Goal: Task Accomplishment & Management: Manage account settings

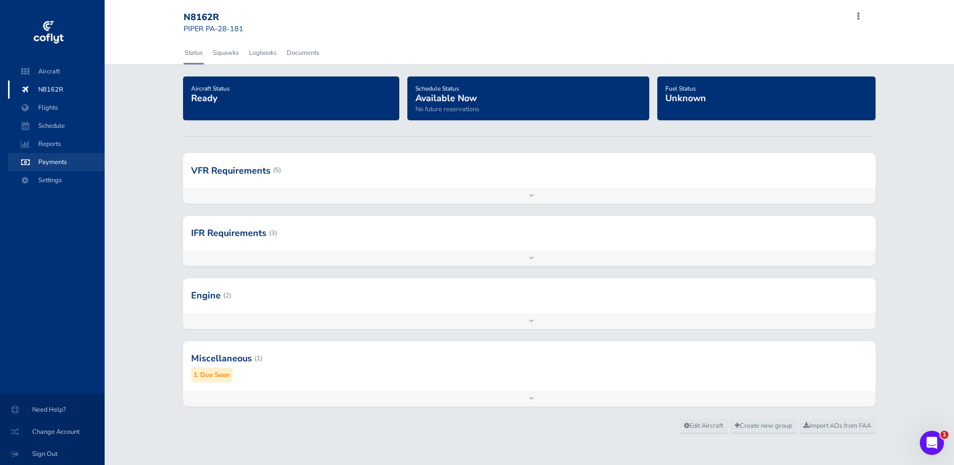
click at [57, 159] on span "Payments" at bounding box center [56, 162] width 76 height 18
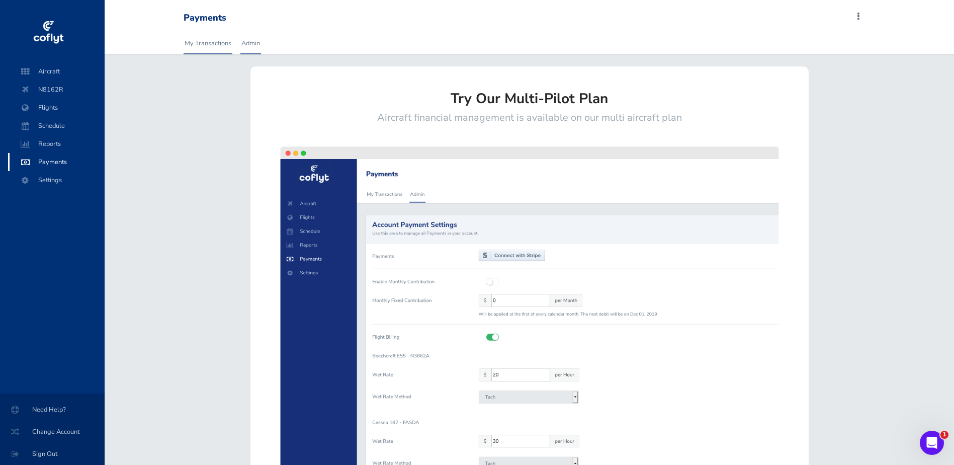
click at [255, 41] on link "Admin" at bounding box center [250, 43] width 21 height 22
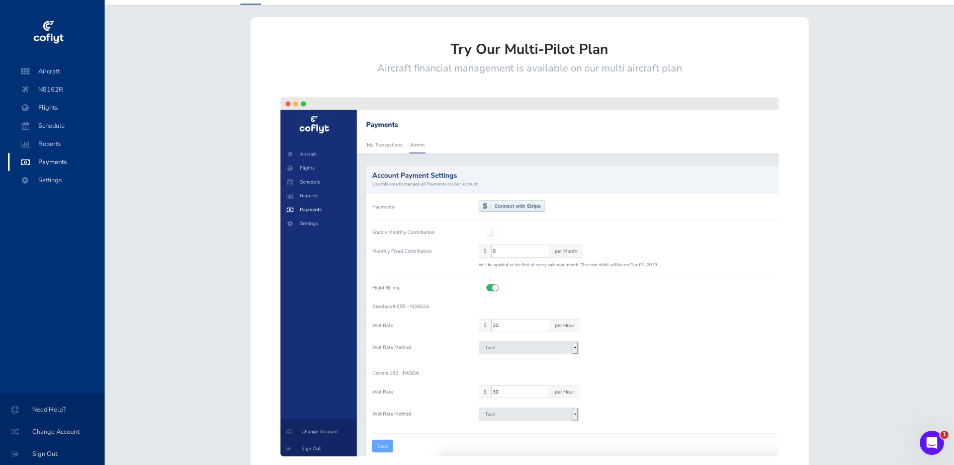
scroll to position [175, 0]
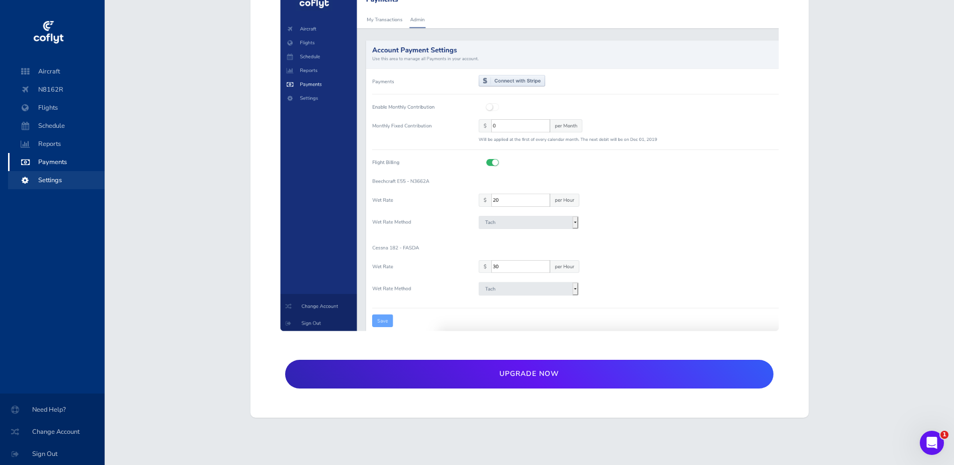
click at [45, 180] on span "Settings" at bounding box center [56, 180] width 76 height 18
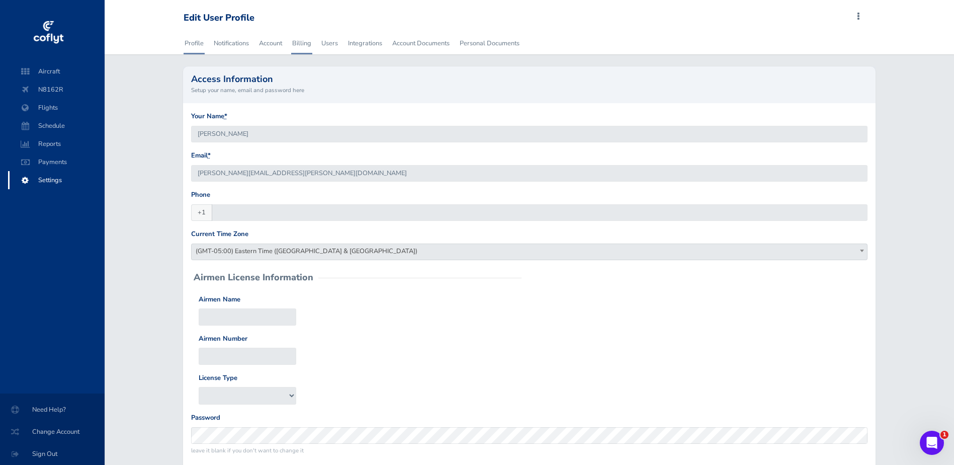
click at [305, 42] on link "Billing" at bounding box center [301, 43] width 21 height 22
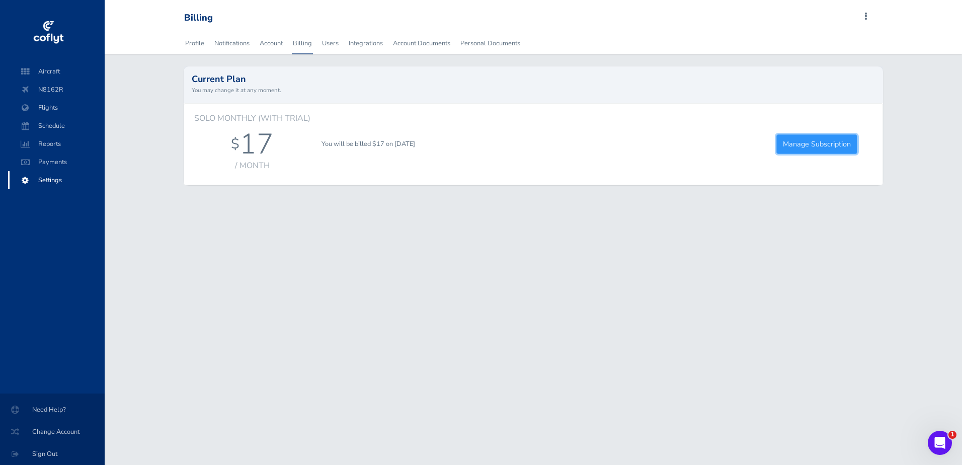
click at [836, 144] on link "Manage Subscription" at bounding box center [816, 144] width 81 height 20
